Goal: Use online tool/utility: Utilize a website feature to perform a specific function

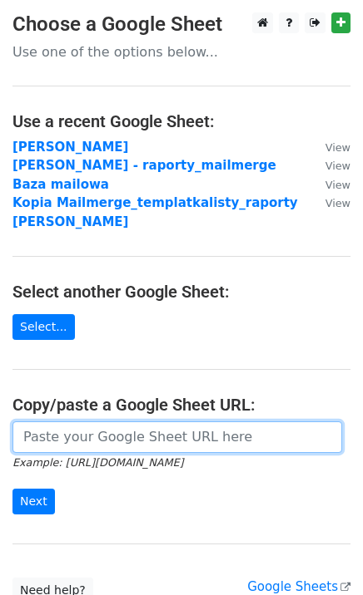
drag, startPoint x: 180, startPoint y: 402, endPoint x: 137, endPoint y: 404, distance: 43.3
click at [137, 422] on input "url" at bounding box center [176, 438] width 329 height 32
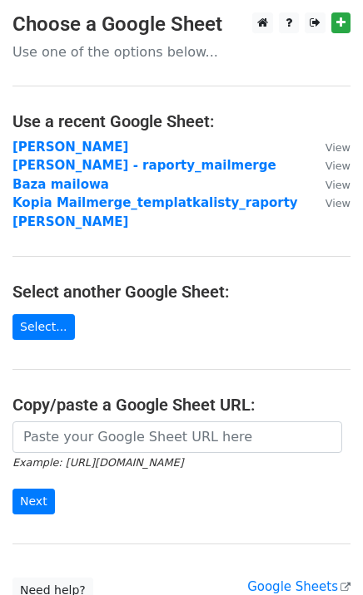
click at [338, 395] on h4 "Copy/paste a Google Sheet URL:" at bounding box center [181, 405] width 338 height 20
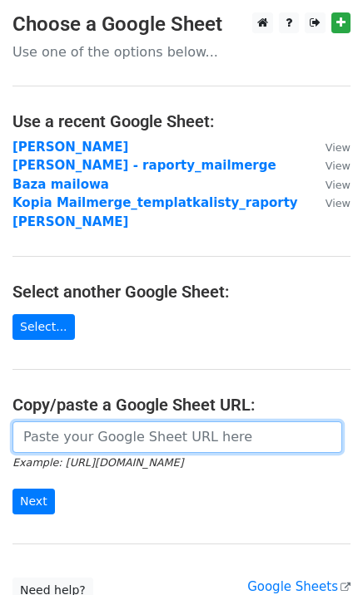
click at [67, 422] on input "url" at bounding box center [176, 438] width 329 height 32
paste input "https://docs.google.com/spreadsheets/d/1B7HAwyaAPa4TX2BFkmMVB7ho_Jb_WQyvM-tQG_W…"
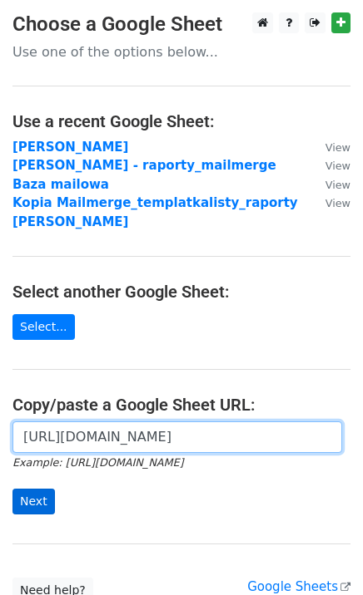
type input "https://docs.google.com/spreadsheets/d/1B7HAwyaAPa4TX2BFkmMVB7ho_Jb_WQyvM-tQG_W…"
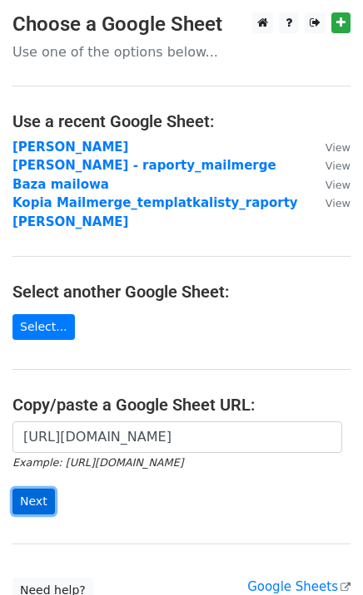
click at [19, 489] on input "Next" at bounding box center [33, 502] width 42 height 26
drag, startPoint x: 0, startPoint y: 0, endPoint x: 97, endPoint y: 424, distance: 435.1
click at [97, 424] on input "https://docs.google.com/spreadsheets/d/1B7HAwyaAPa4TX2BFkmMVB7ho_Jb_WQyvM-tQG_W…" at bounding box center [176, 438] width 329 height 32
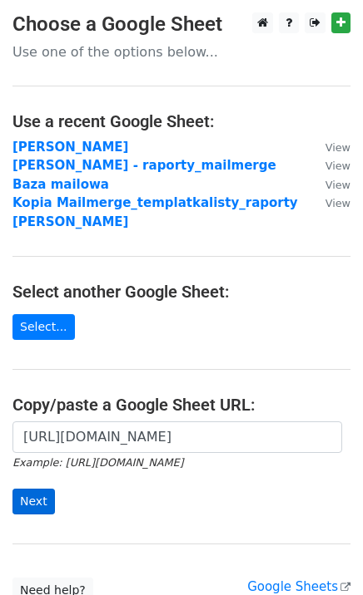
type input "https://docs.google.com/spreadsheets/d/1B7HAwyaAPa4TX2BFkmMVB7ho_Jb_WQyvM-tQG_W…"
click at [41, 489] on input "Next" at bounding box center [33, 502] width 42 height 26
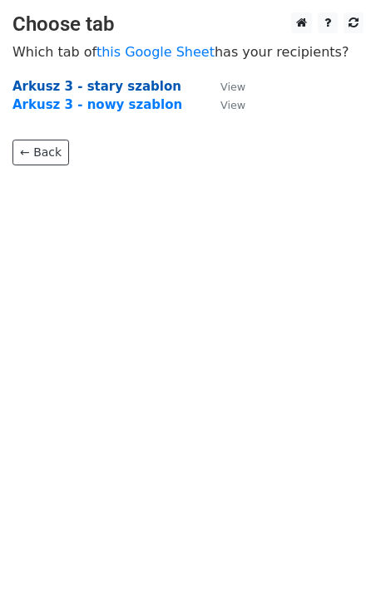
click at [97, 83] on strong "Arkusz 3 - stary szablon" at bounding box center [96, 86] width 169 height 15
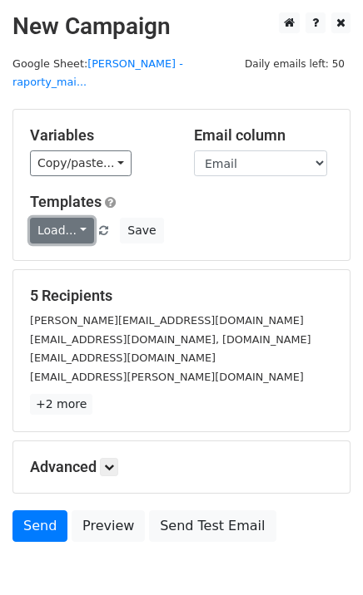
click at [51, 218] on link "Load..." at bounding box center [62, 231] width 64 height 26
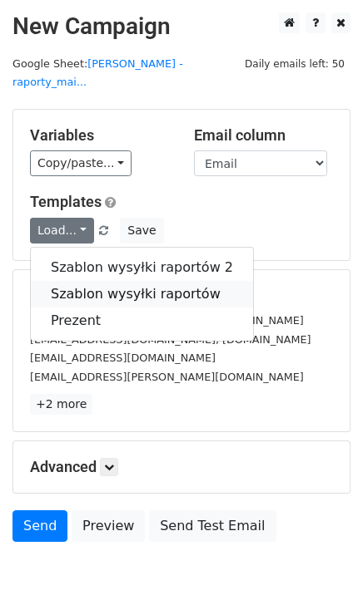
click at [199, 281] on link "Szablon wysyłki raportów" at bounding box center [142, 294] width 222 height 27
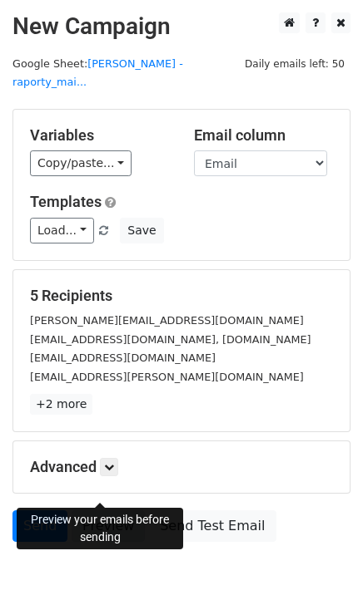
click at [89, 511] on link "Preview" at bounding box center [108, 527] width 73 height 32
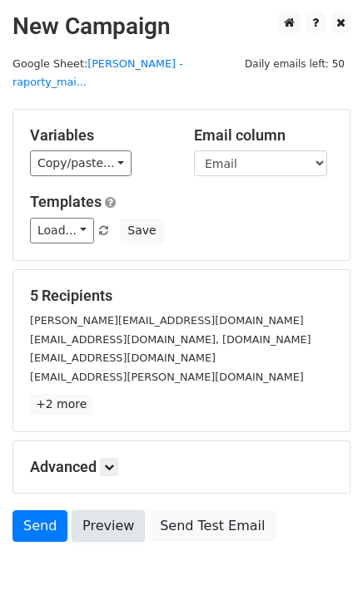
click at [92, 511] on link "Preview" at bounding box center [108, 527] width 73 height 32
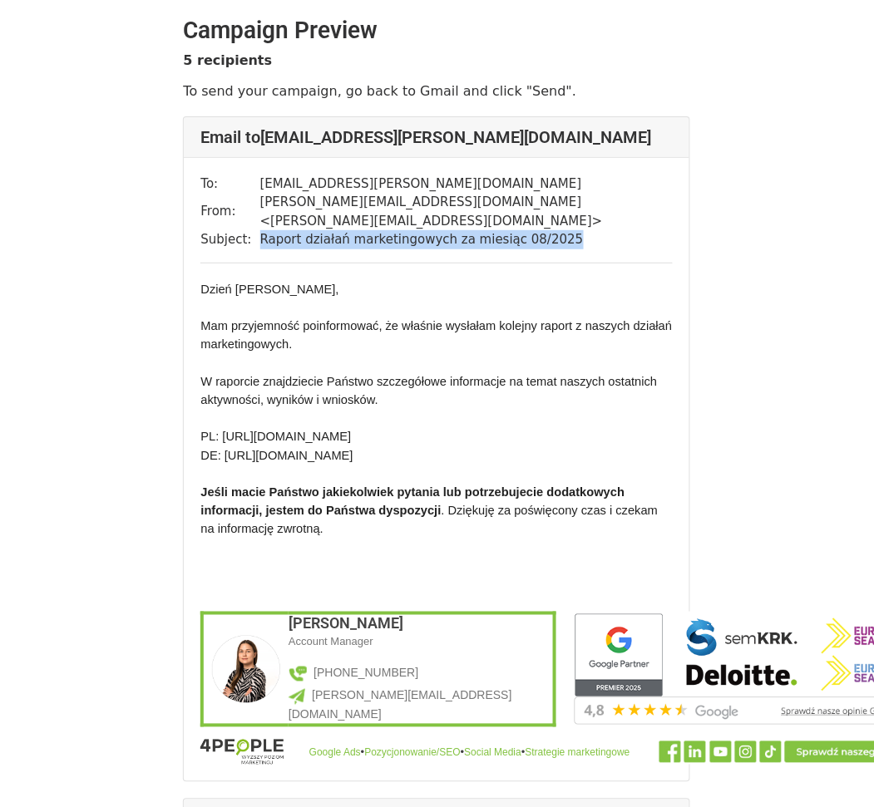
drag, startPoint x: 254, startPoint y: 216, endPoint x: 548, endPoint y: 234, distance: 294.9
click at [548, 234] on div "To: Lukasz.Brzostek@techem.com.pl From: s.grzywa@4people.pl < s.grzywa@4people.…" at bounding box center [437, 470] width 506 height 624
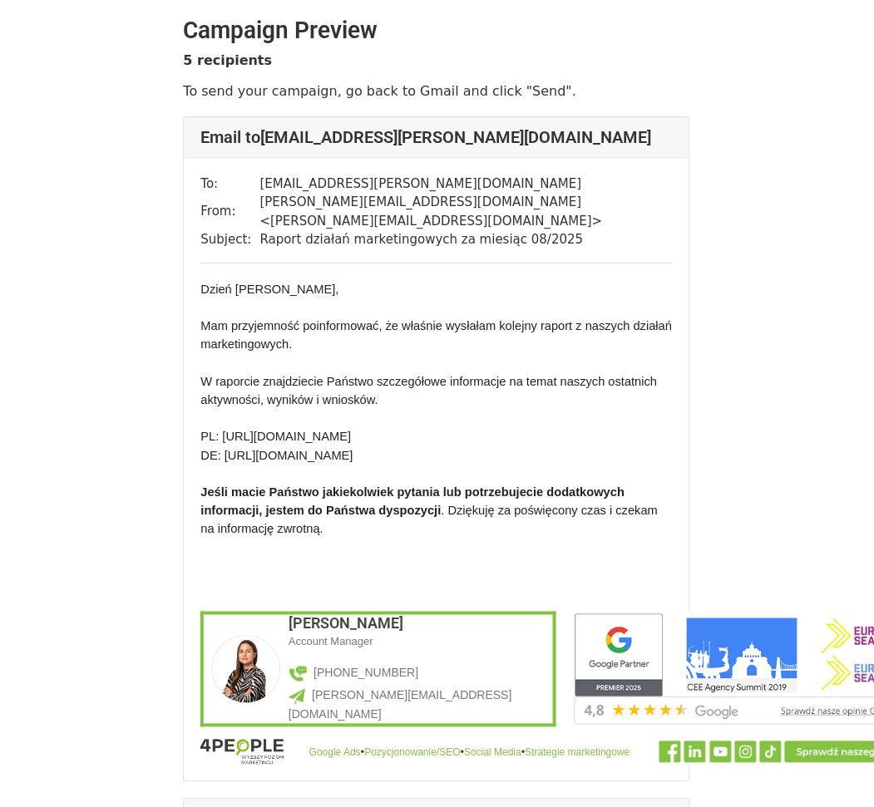
click at [364, 239] on div "To: Lukasz.Brzostek@techem.com.pl From: s.grzywa@4people.pl < s.grzywa@4people.…" at bounding box center [437, 470] width 506 height 624
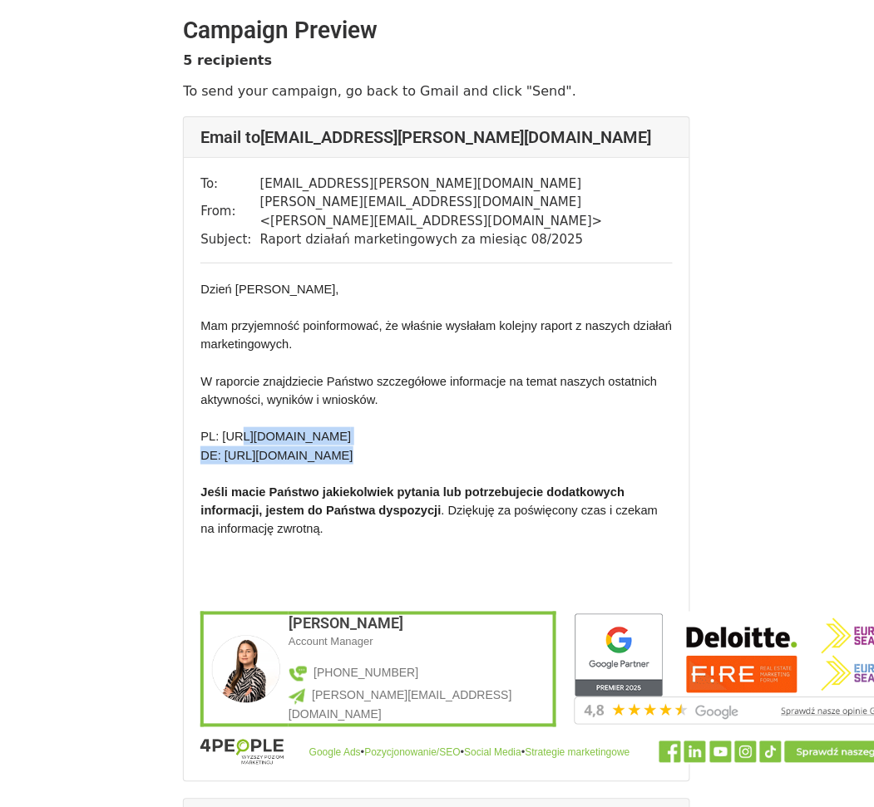
drag, startPoint x: 234, startPoint y: 419, endPoint x: 520, endPoint y: 493, distance: 294.6
click at [520, 493] on div "Dzień dobry, Mam przyjemność poinformować, że właśnie wysłałam kolejny raport z…" at bounding box center [436, 523] width 472 height 486
click at [577, 464] on p "PL: https://lookerstudio.google.com/reporting/e82c4e64-a8c1-455f-9a22-d239a5262…" at bounding box center [436, 445] width 472 height 37
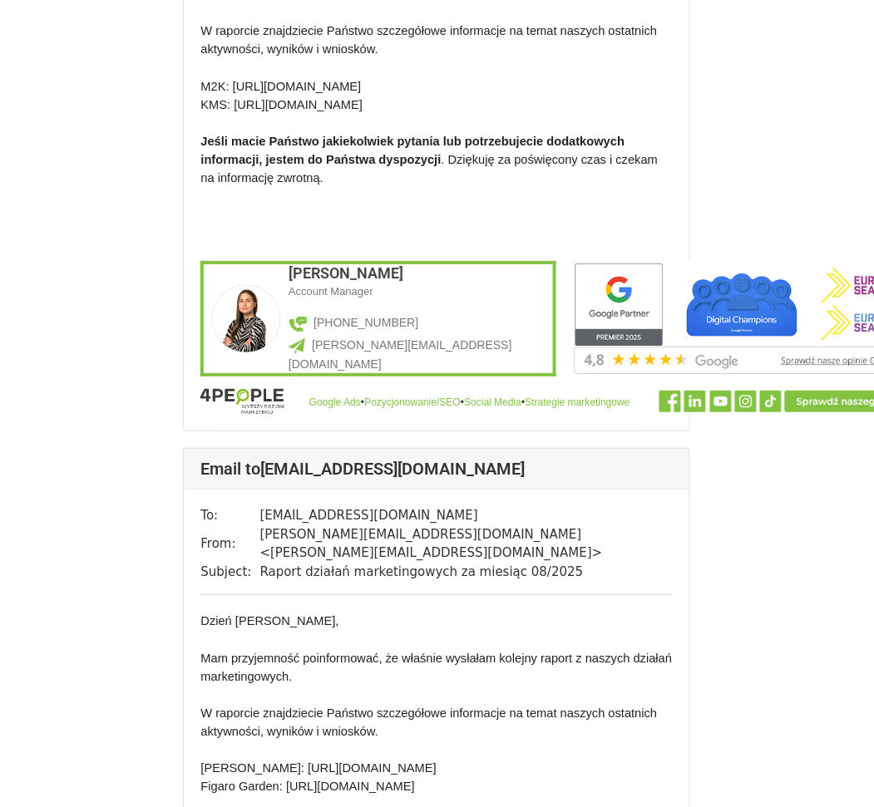
scroll to position [1108, 0]
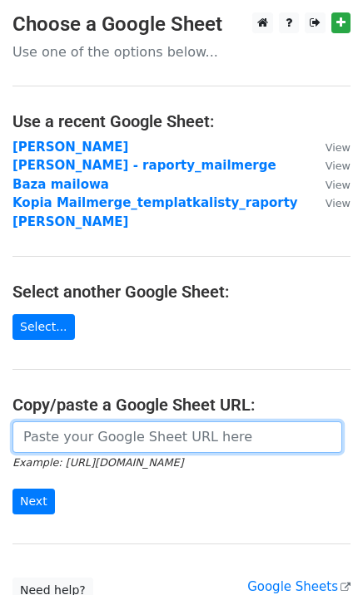
drag, startPoint x: 0, startPoint y: 0, endPoint x: 157, endPoint y: 411, distance: 439.8
click at [157, 422] on input "url" at bounding box center [176, 438] width 329 height 32
paste input "[URL][DOMAIN_NAME]"
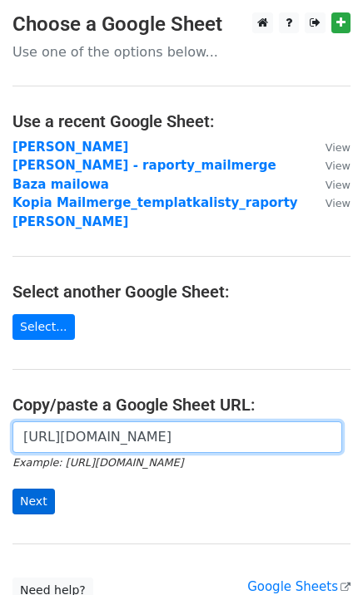
type input "[URL][DOMAIN_NAME]"
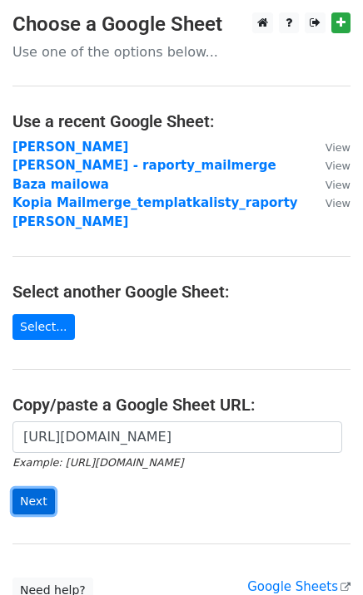
click at [47, 489] on input "Next" at bounding box center [33, 502] width 42 height 26
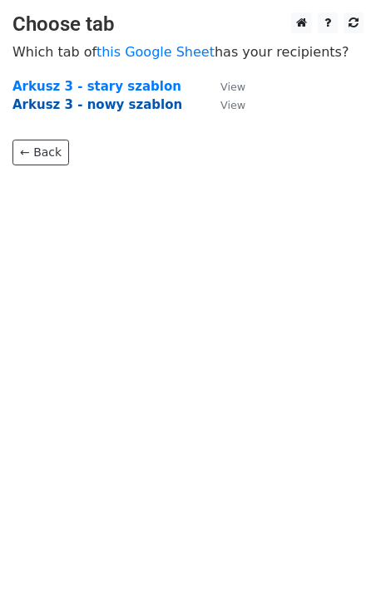
click at [116, 101] on strong "Arkusz 3 - nowy szablon" at bounding box center [97, 104] width 170 height 15
click at [138, 111] on strong "Arkusz 3 - nowy szablon" at bounding box center [97, 104] width 170 height 15
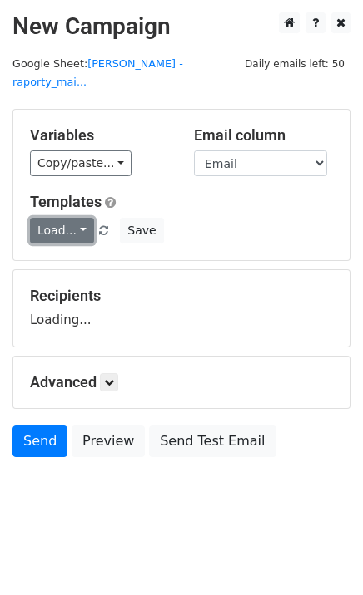
click at [77, 218] on link "Load..." at bounding box center [62, 231] width 64 height 26
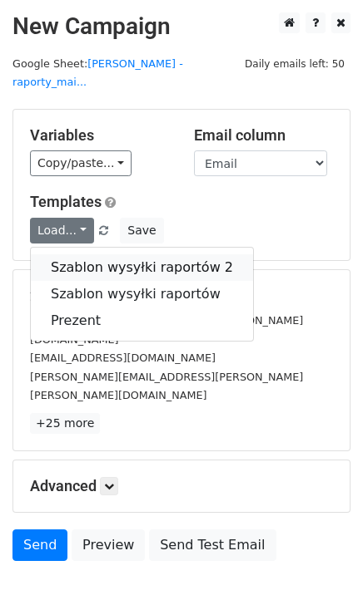
click at [165, 254] on link "Szablon wysyłki raportów 2" at bounding box center [142, 267] width 222 height 27
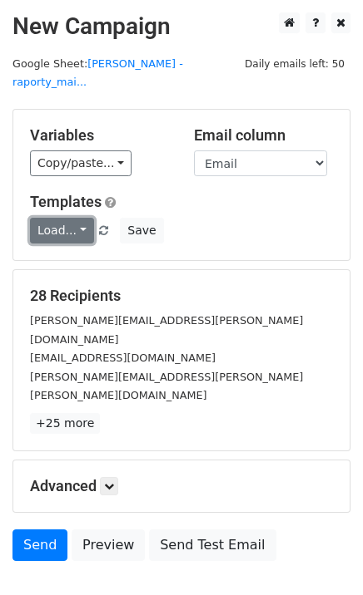
click at [72, 218] on link "Load..." at bounding box center [62, 231] width 64 height 26
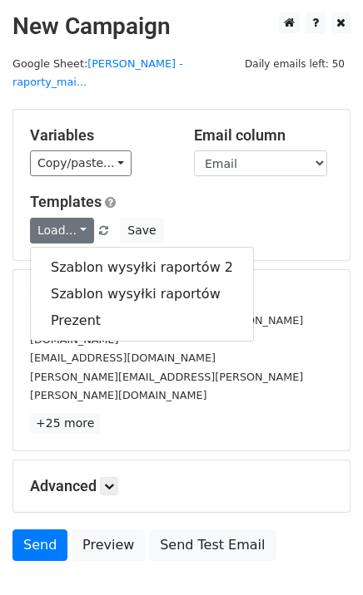
click at [210, 195] on div "Templates Load... Szablon wysyłki raportów 2 Szablon wysyłki raportów Prezent S…" at bounding box center [181, 218] width 328 height 51
